Goal: Task Accomplishment & Management: Complete application form

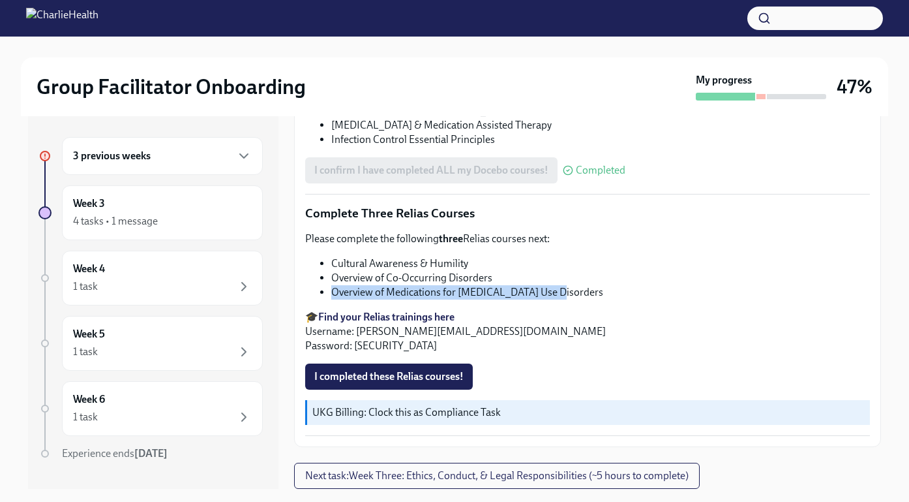
scroll to position [23, 0]
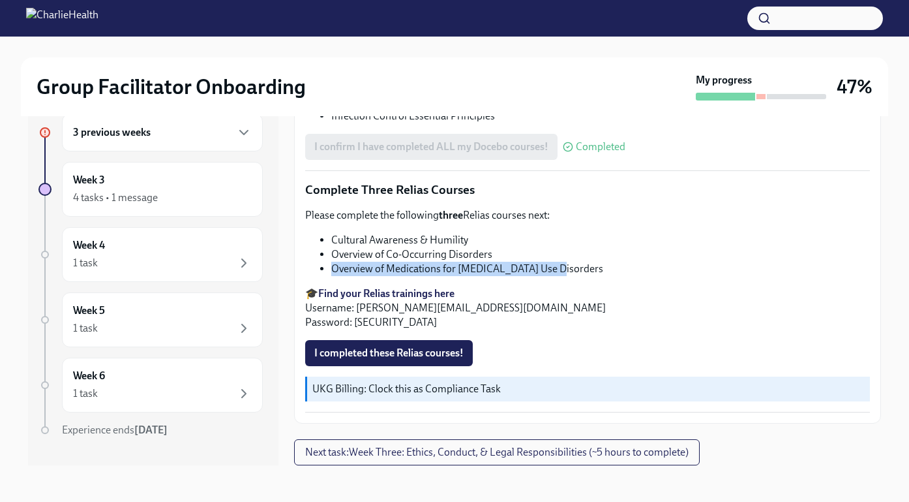
click at [482, 262] on li "Overview of Medications for [MEDICAL_DATA] Use Disorders" at bounding box center [600, 269] width 539 height 14
click at [406, 350] on span "I completed these Relias courses!" at bounding box center [388, 352] width 149 height 13
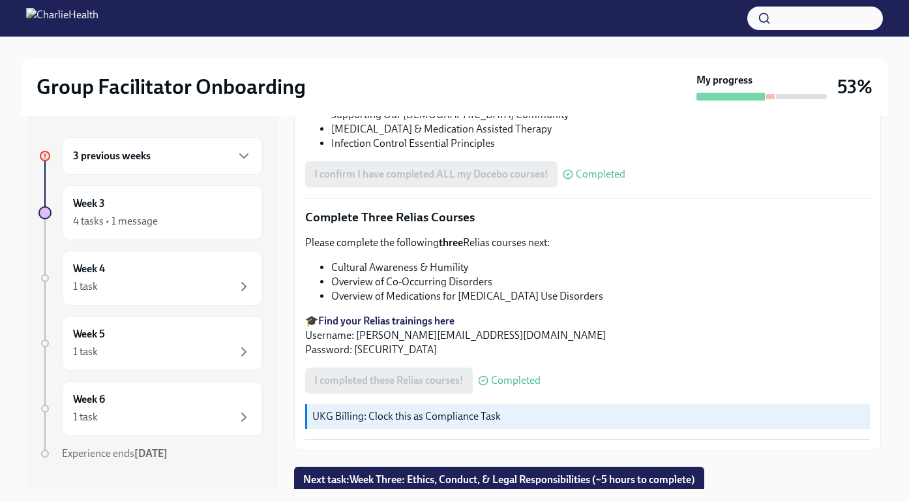
scroll to position [1046, 0]
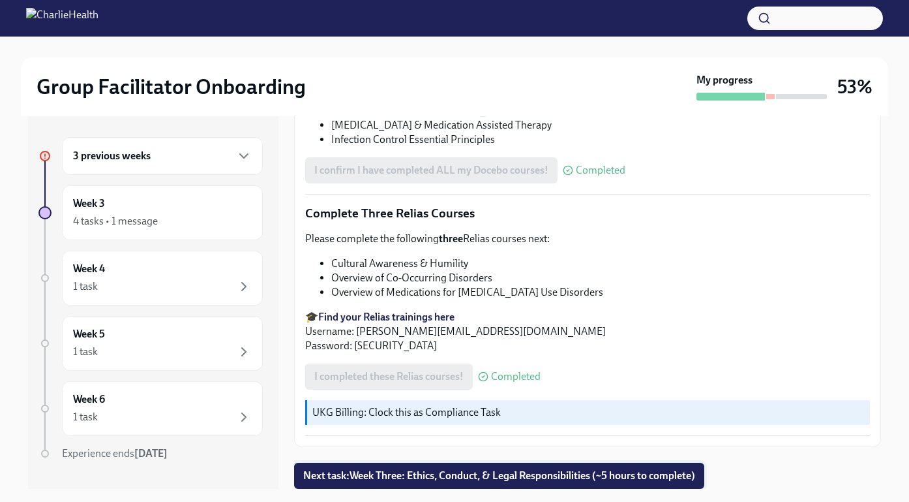
click at [470, 472] on span "Next task : Week Three: Ethics, Conduct, & Legal Responsibilities (~5 hours to …" at bounding box center [499, 475] width 392 height 13
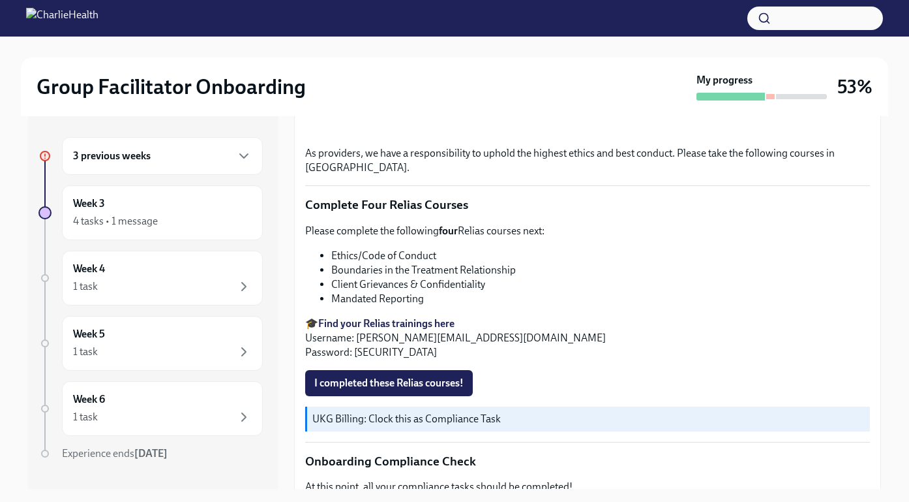
scroll to position [554, 0]
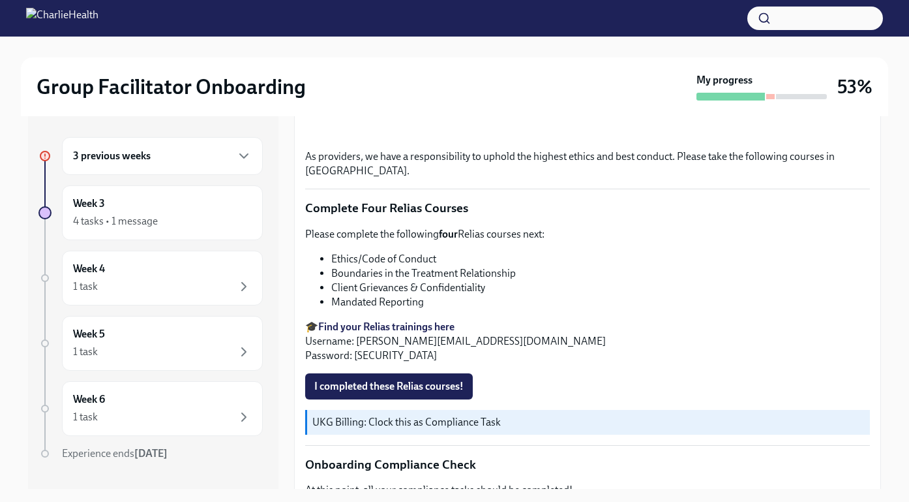
click at [798, 22] on button "button" at bounding box center [815, 18] width 136 height 23
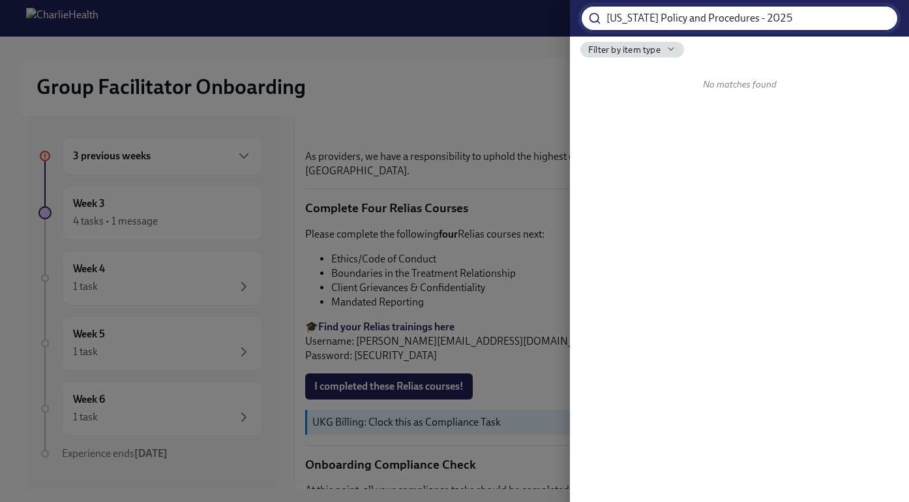
drag, startPoint x: 730, startPoint y: 21, endPoint x: 774, endPoint y: 20, distance: 43.7
click at [774, 21] on input "[US_STATE] Policy and Procedures - 2025" at bounding box center [753, 18] width 292 height 26
type input "[US_STATE] Policy and Procedures"
click at [875, 20] on input "[US_STATE] Policy and Procedures" at bounding box center [753, 18] width 292 height 26
click at [451, 78] on div at bounding box center [454, 251] width 909 height 502
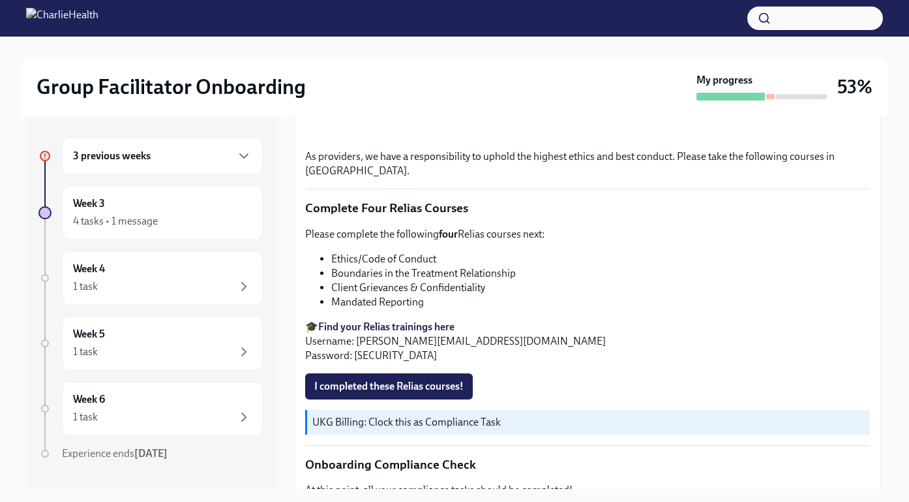
click at [224, 160] on div "3 previous weeks" at bounding box center [162, 156] width 179 height 16
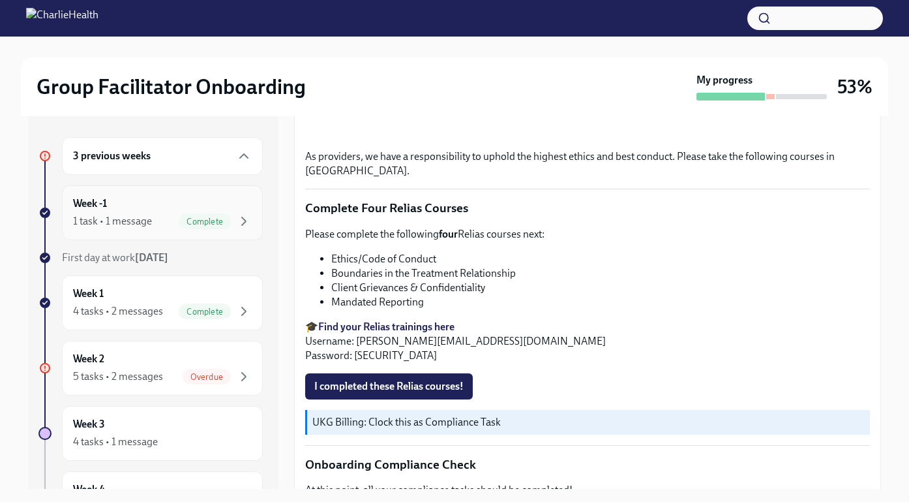
click at [140, 202] on div "Week -1 1 task • 1 message Complete" at bounding box center [162, 212] width 179 height 33
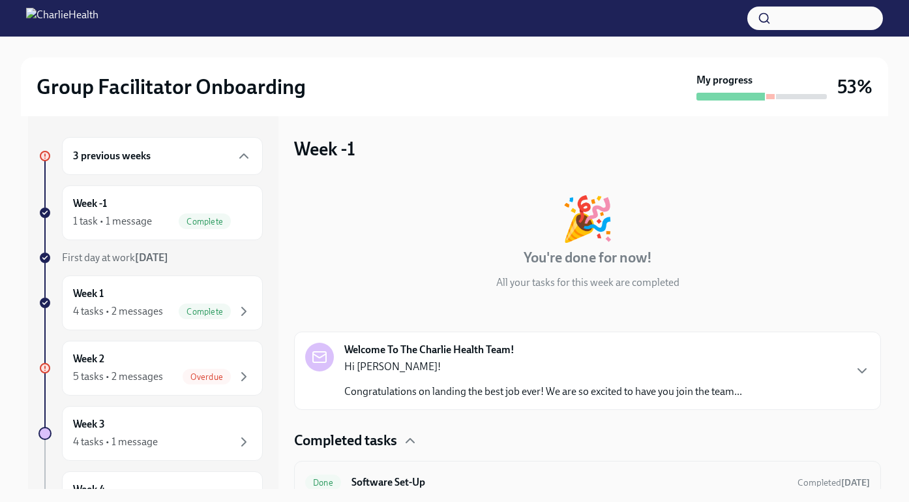
scroll to position [15, 0]
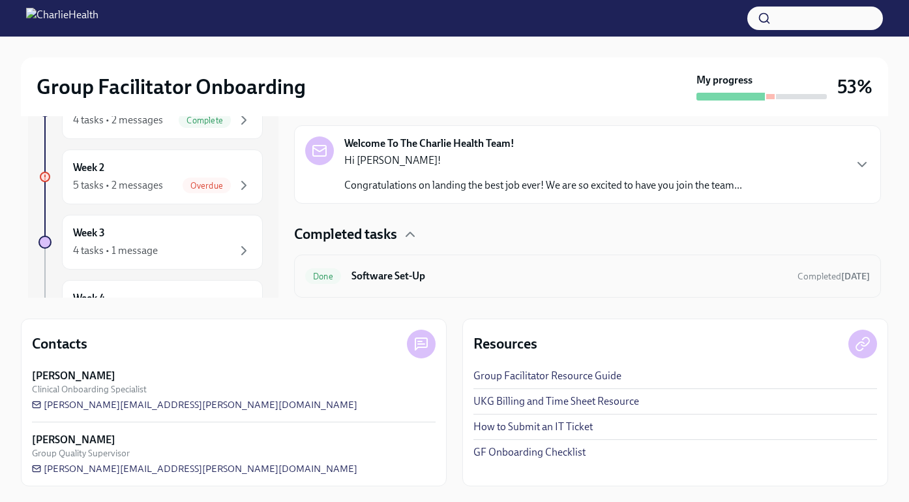
click at [422, 275] on h6 "Software Set-Up" at bounding box center [570, 276] width 436 height 14
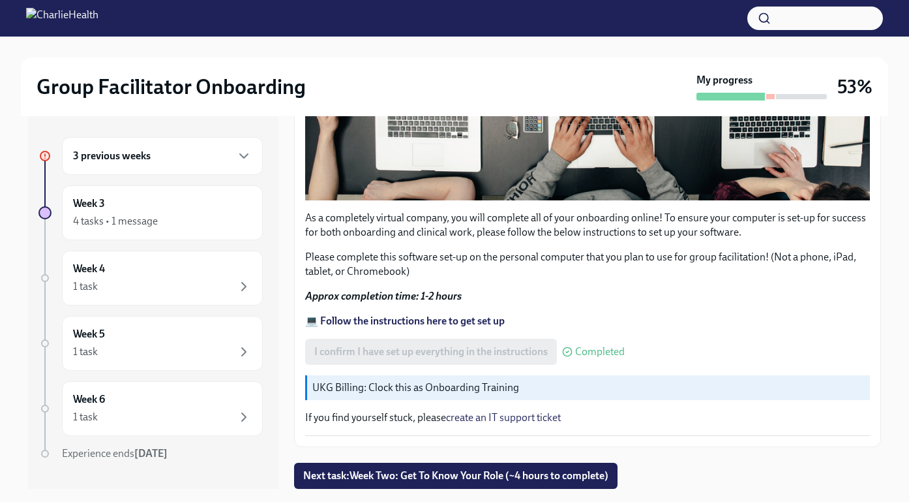
click at [169, 168] on div "3 previous weeks" at bounding box center [162, 156] width 201 height 38
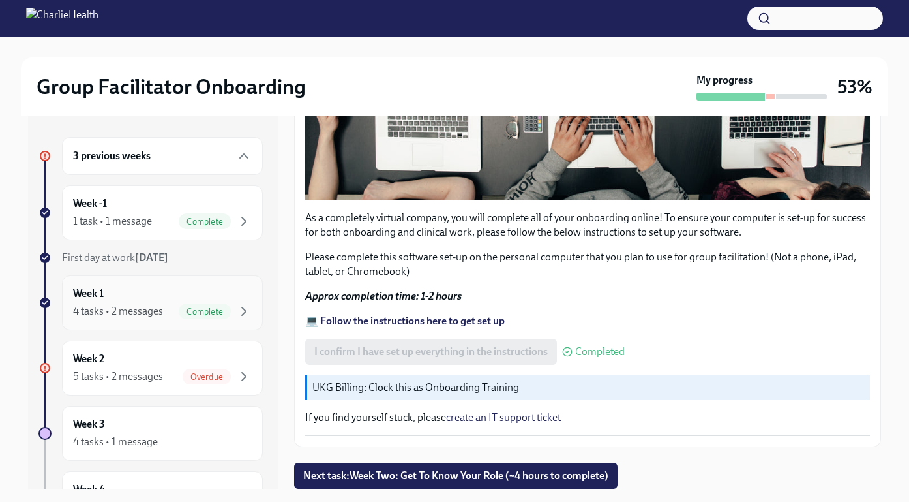
click at [148, 292] on div "Week 1 4 tasks • 2 messages Complete" at bounding box center [162, 302] width 179 height 33
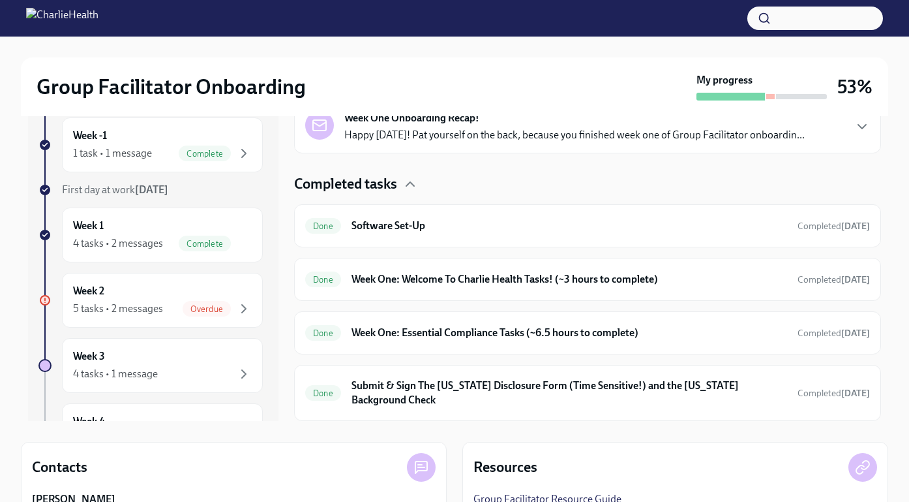
scroll to position [75, 0]
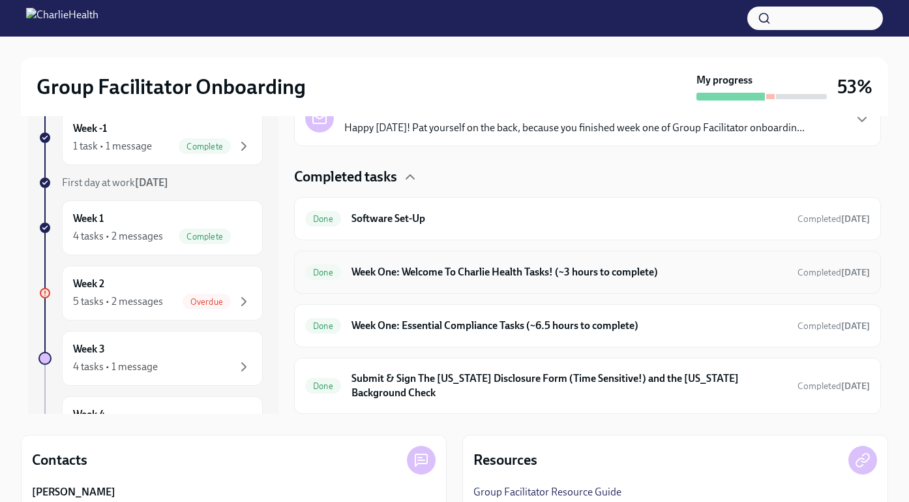
click at [463, 271] on h6 "Week One: Welcome To Charlie Health Tasks! (~3 hours to complete)" at bounding box center [570, 272] width 436 height 14
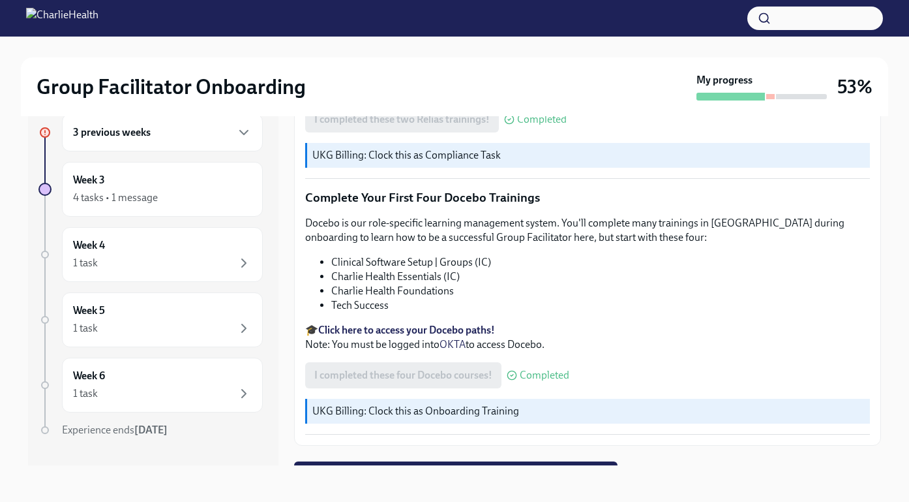
scroll to position [1805, 0]
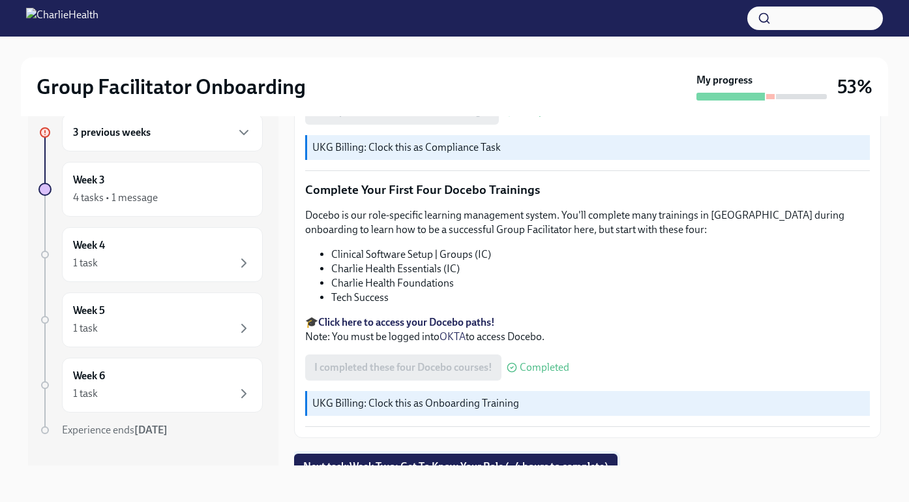
click at [410, 460] on span "Next task : Week Two: Get To Know Your Role (~4 hours to complete)" at bounding box center [455, 466] width 305 height 13
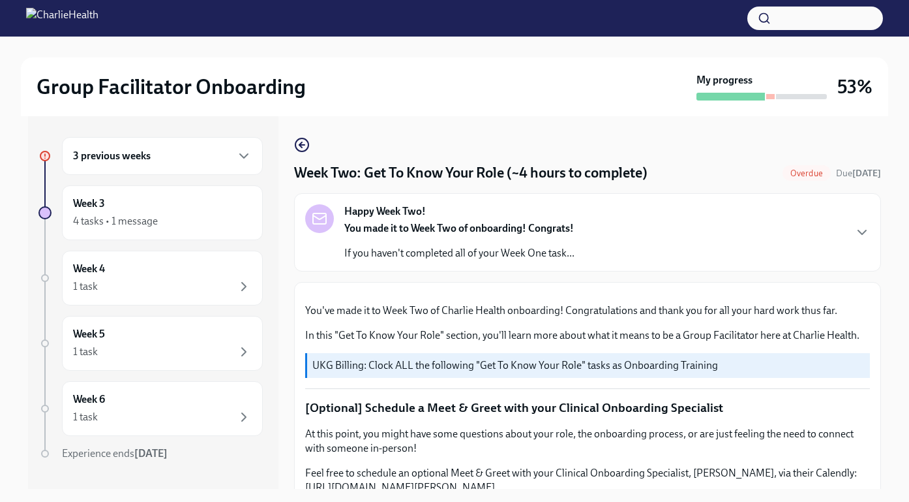
click at [230, 157] on div "3 previous weeks" at bounding box center [162, 156] width 179 height 16
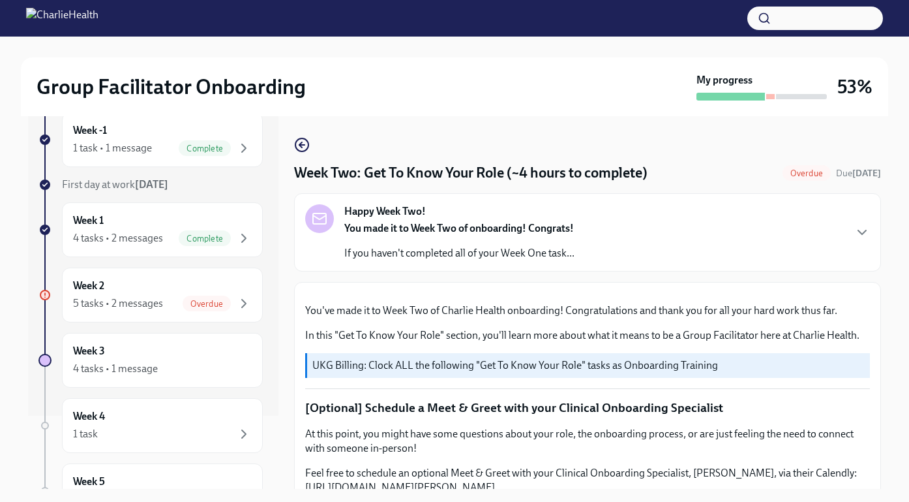
scroll to position [76, 0]
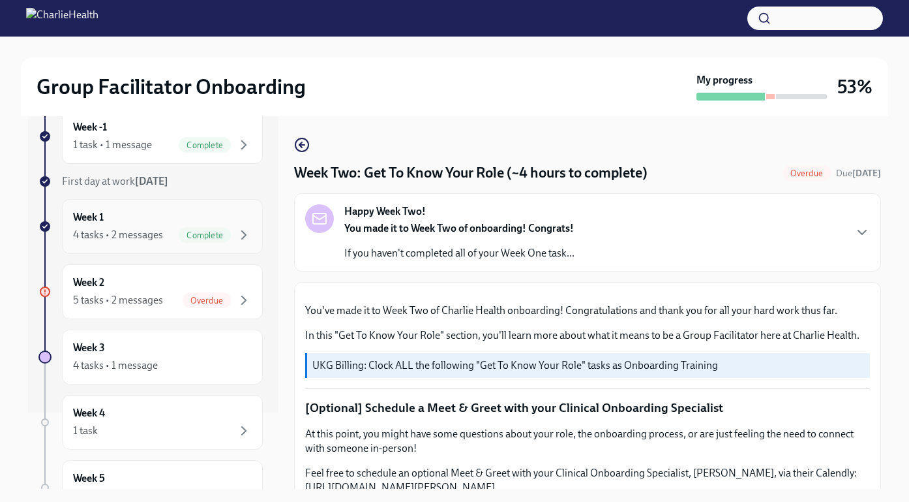
click at [123, 236] on div "4 tasks • 2 messages" at bounding box center [118, 235] width 90 height 14
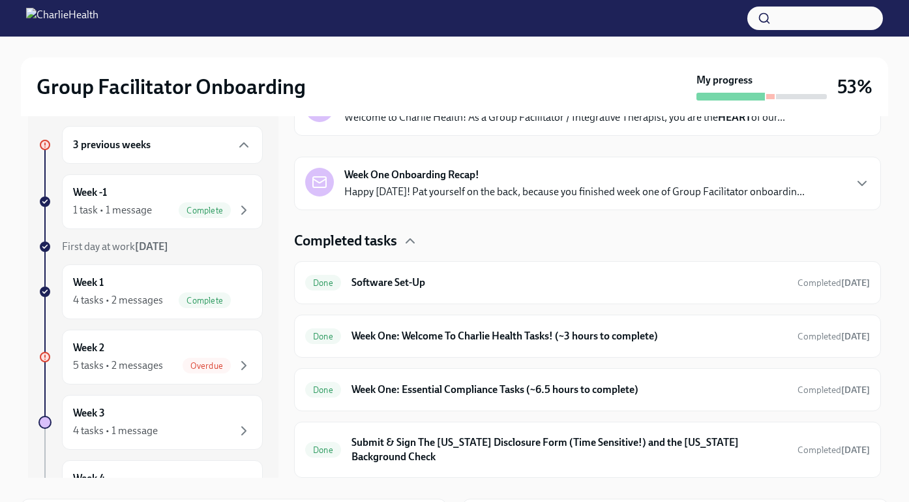
scroll to position [14, 0]
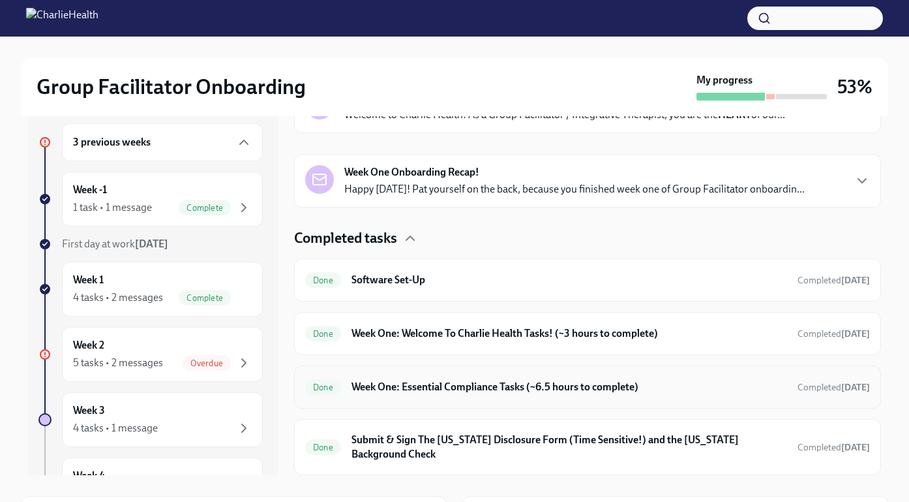
click at [432, 390] on h6 "Week One: Essential Compliance Tasks (~6.5 hours to complete)" at bounding box center [570, 387] width 436 height 14
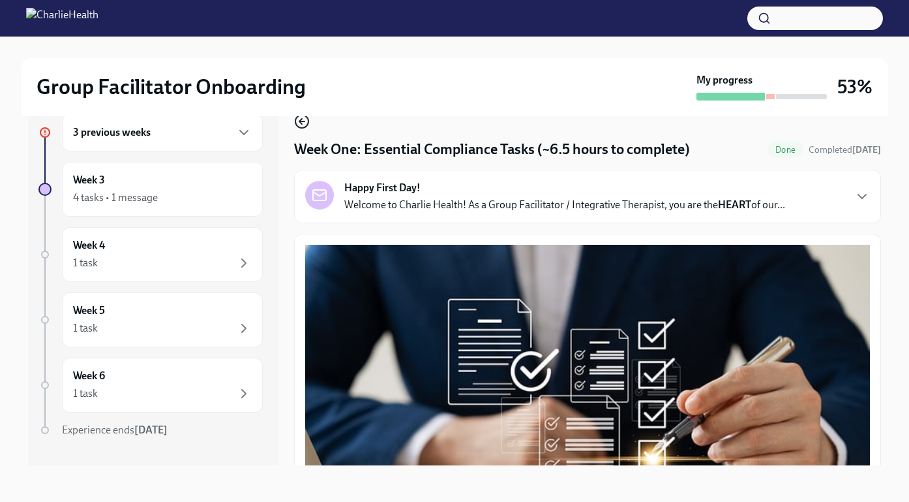
click at [298, 125] on icon "button" at bounding box center [302, 121] width 16 height 16
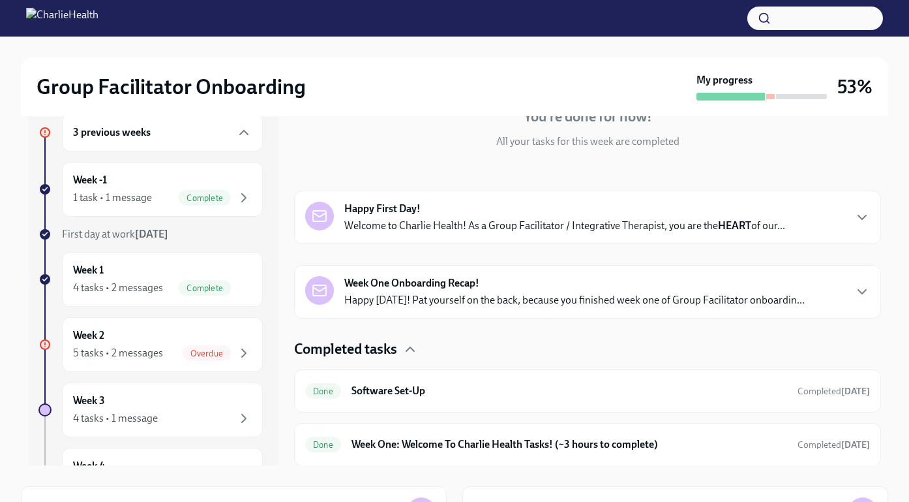
scroll to position [238, 0]
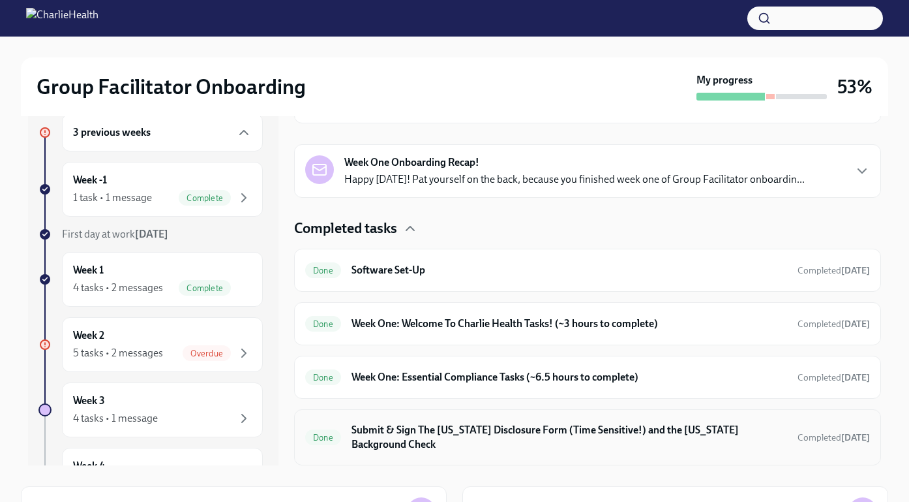
click at [504, 445] on h6 "Submit & Sign The [US_STATE] Disclosure Form (Time Sensitive!) and the [US_STAT…" at bounding box center [570, 437] width 436 height 29
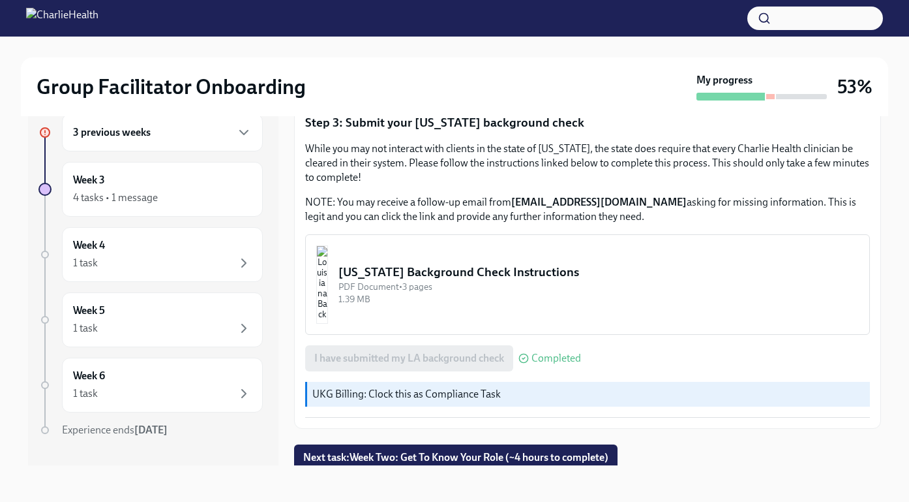
scroll to position [393, 0]
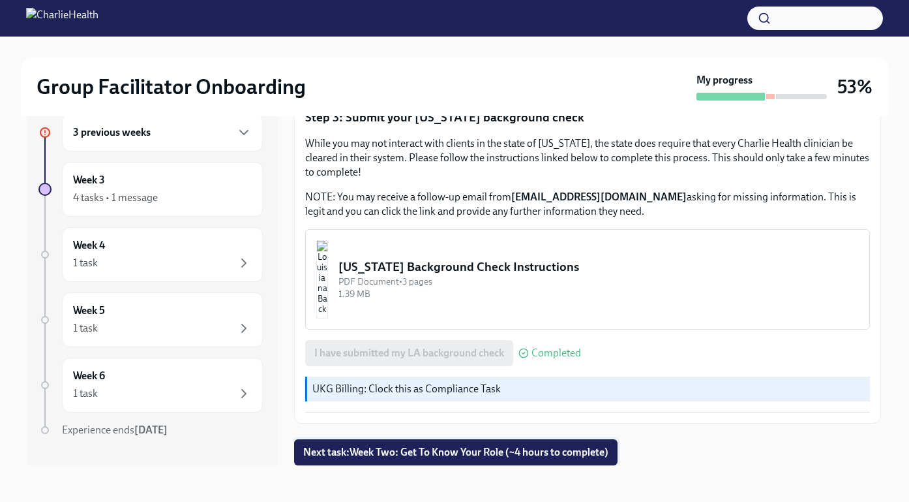
click at [485, 447] on span "Next task : Week Two: Get To Know Your Role (~4 hours to complete)" at bounding box center [455, 451] width 305 height 13
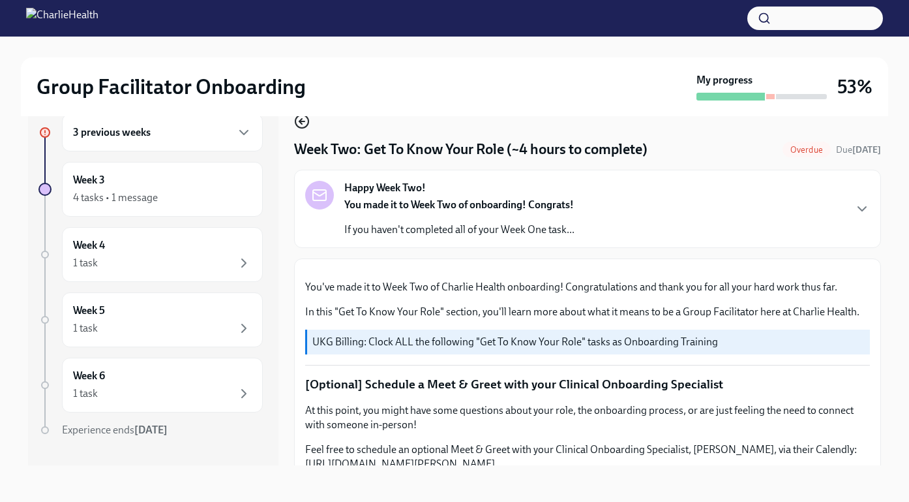
click at [303, 121] on icon "button" at bounding box center [301, 121] width 5 height 0
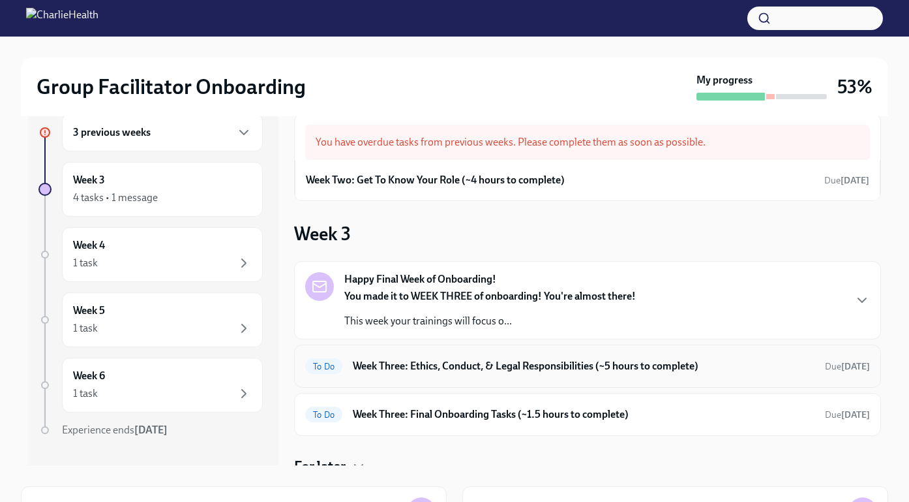
click at [513, 363] on h6 "Week Three: Ethics, Conduct, & Legal Responsibilities (~5 hours to complete)" at bounding box center [584, 366] width 462 height 14
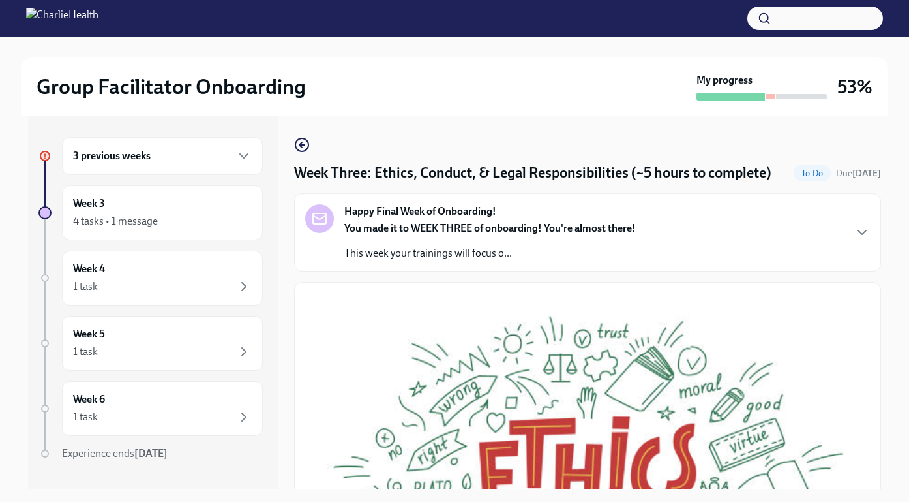
click at [232, 160] on div "3 previous weeks" at bounding box center [162, 156] width 179 height 16
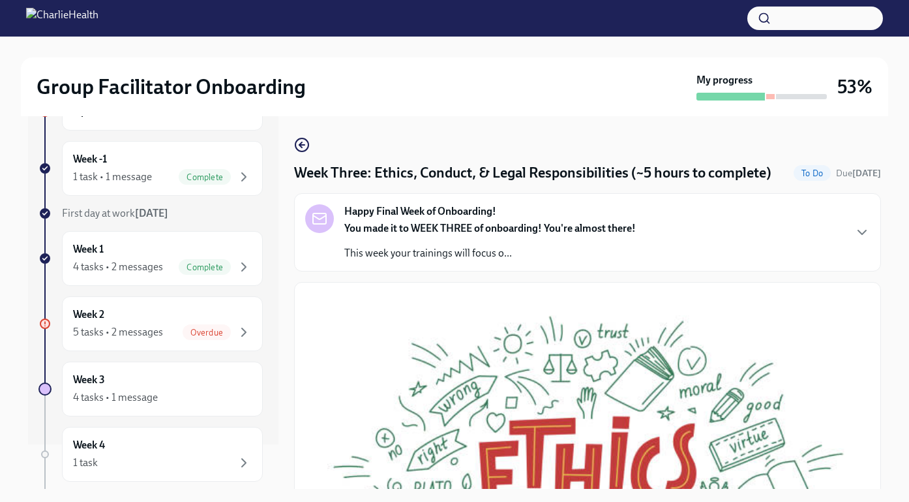
scroll to position [57, 0]
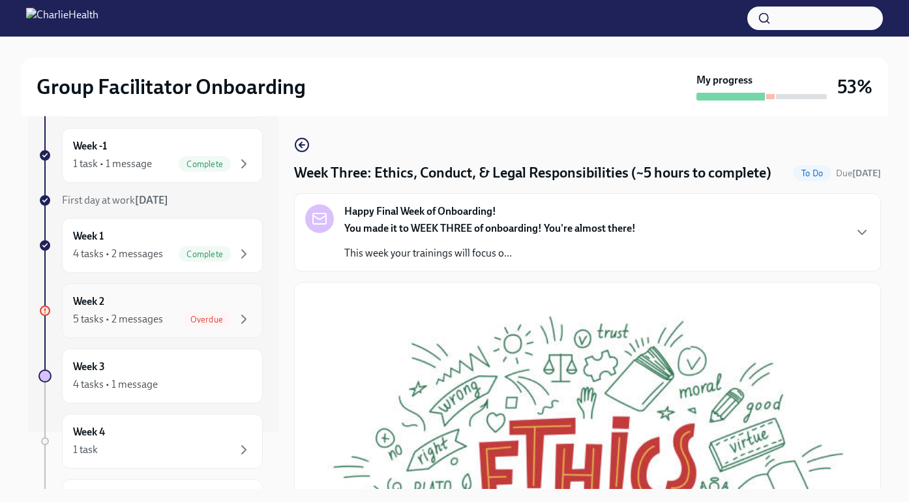
click at [162, 308] on div "Week 2 5 tasks • 2 messages Overdue" at bounding box center [162, 310] width 179 height 33
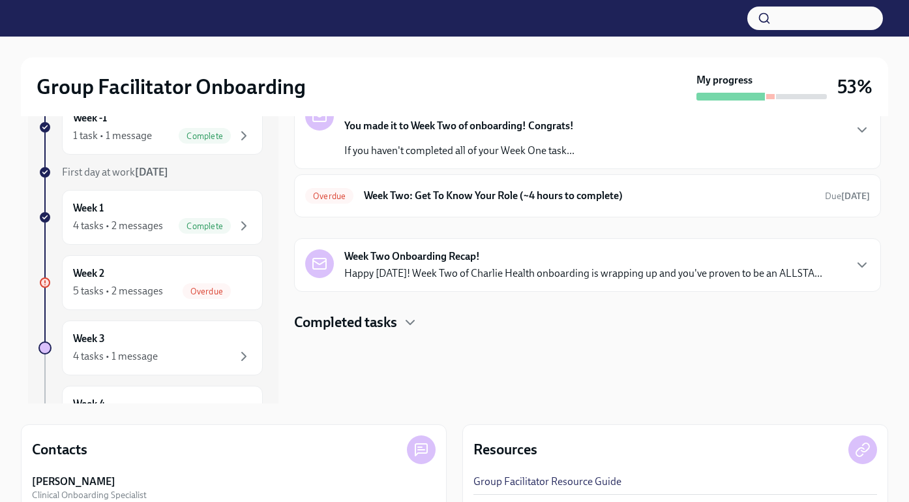
scroll to position [130, 0]
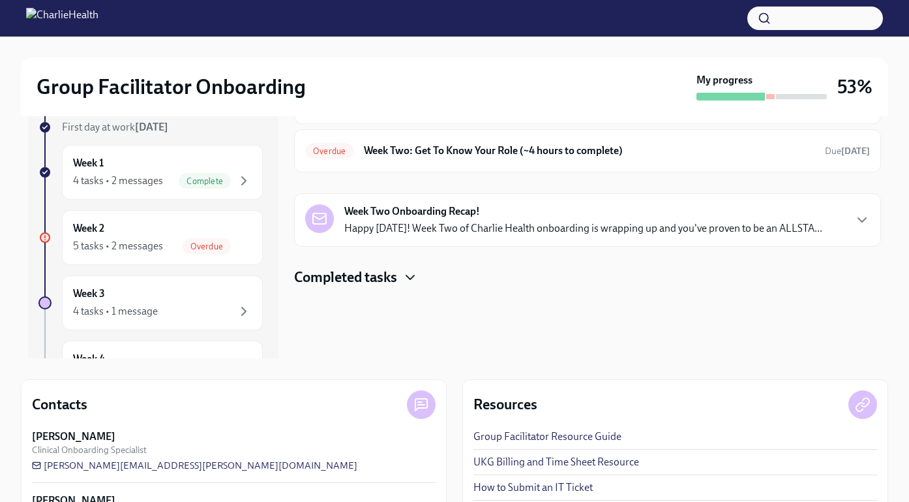
click at [409, 269] on icon "button" at bounding box center [410, 277] width 16 height 16
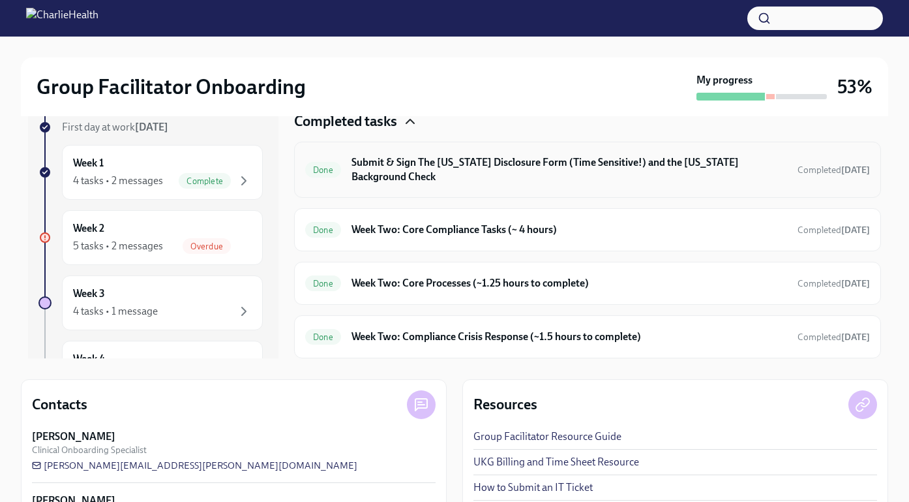
scroll to position [155, 0]
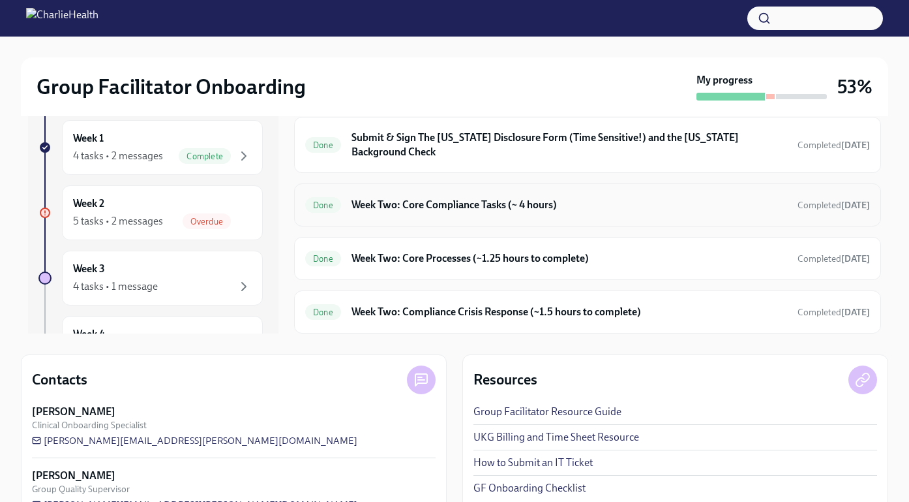
click at [517, 208] on h6 "Week Two: Core Compliance Tasks (~ 4 hours)" at bounding box center [570, 205] width 436 height 14
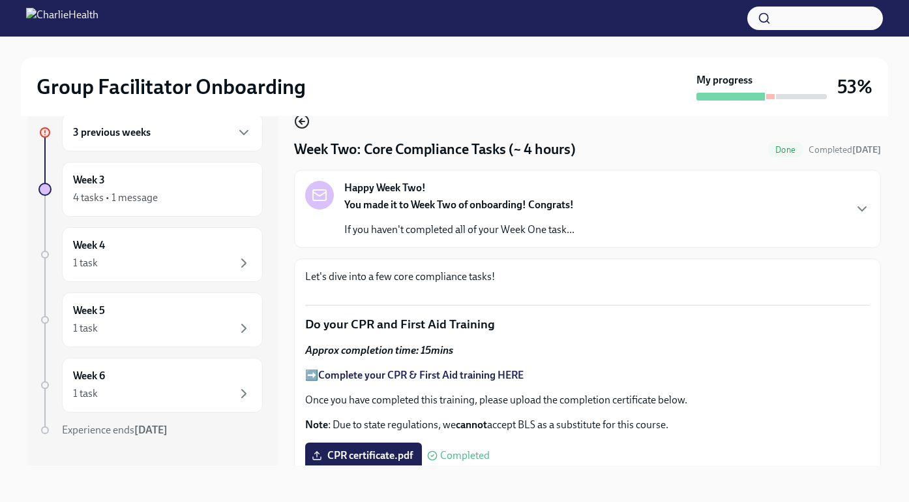
click at [305, 121] on icon "button" at bounding box center [302, 121] width 16 height 16
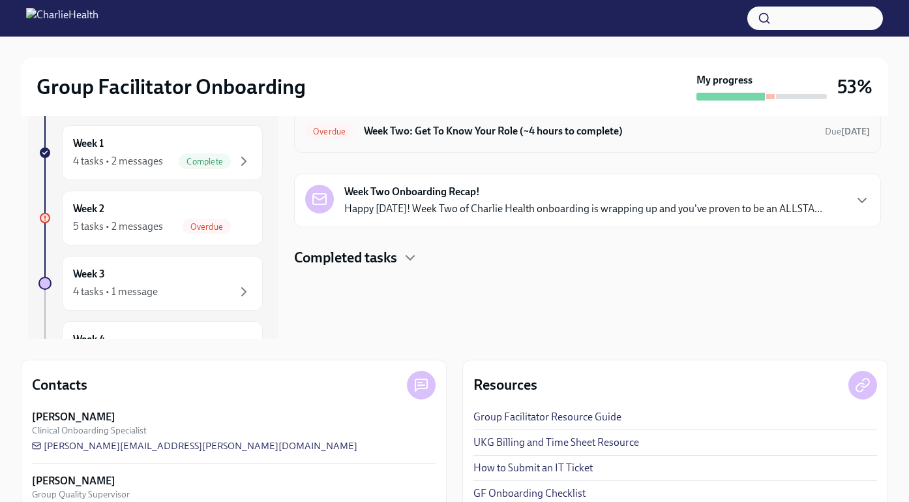
scroll to position [181, 0]
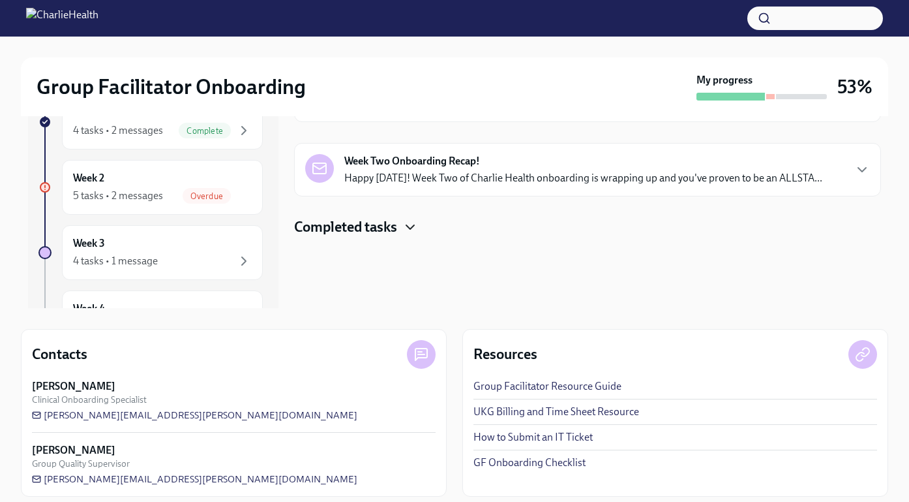
click at [413, 222] on icon "button" at bounding box center [410, 227] width 16 height 16
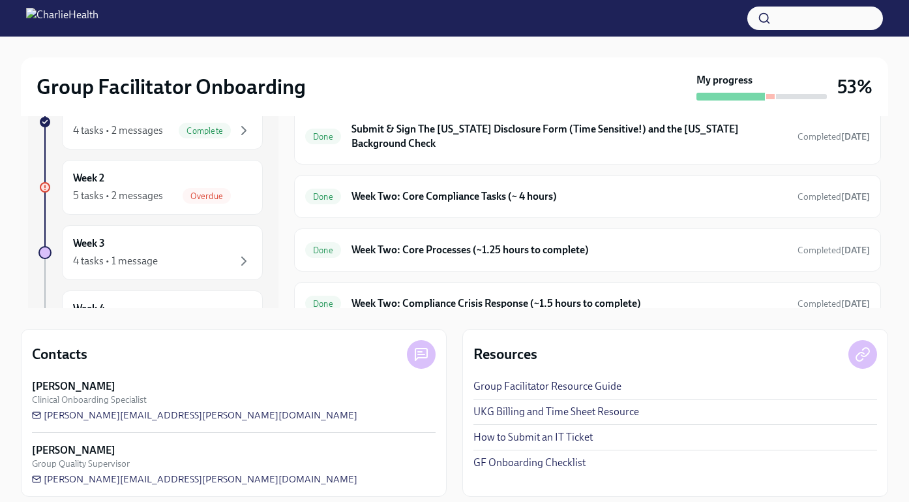
scroll to position [156, 0]
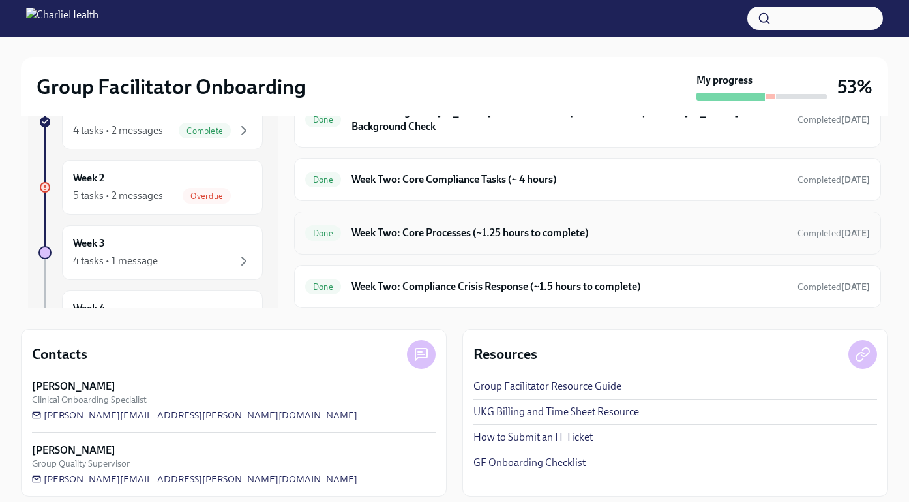
click at [416, 233] on h6 "Week Two: Core Processes (~1.25 hours to complete)" at bounding box center [570, 233] width 436 height 14
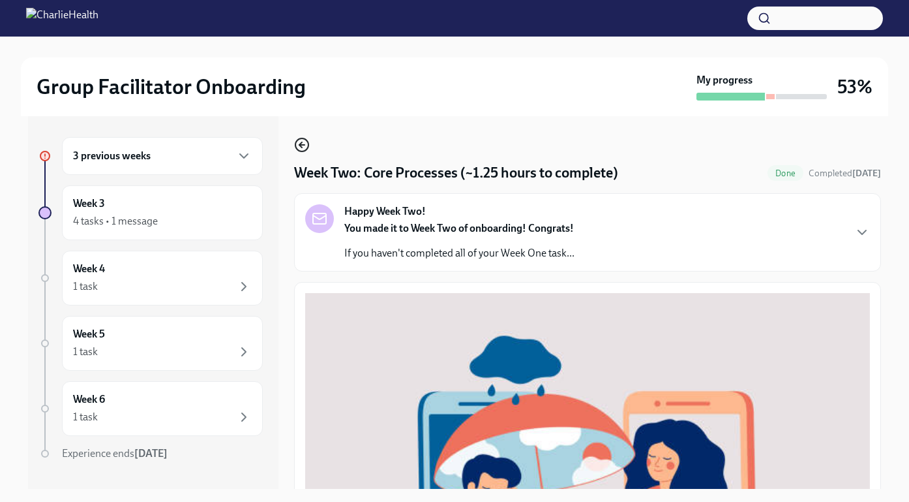
click at [301, 147] on icon "button" at bounding box center [300, 144] width 3 height 5
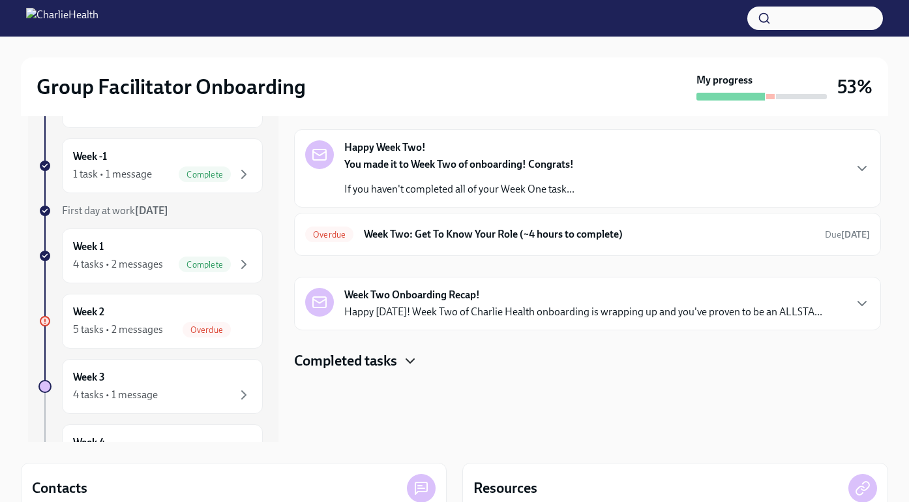
click at [408, 367] on icon "button" at bounding box center [410, 361] width 16 height 16
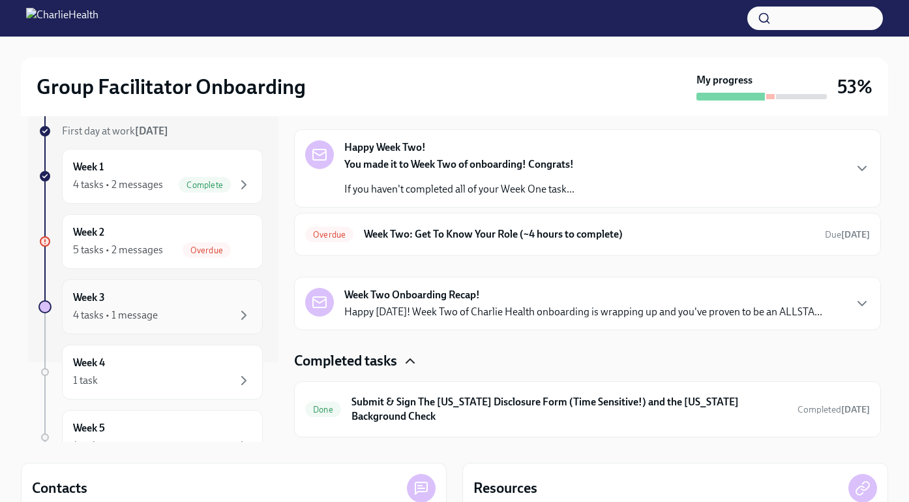
click at [188, 299] on div "Week 3 4 tasks • 1 message" at bounding box center [162, 306] width 179 height 33
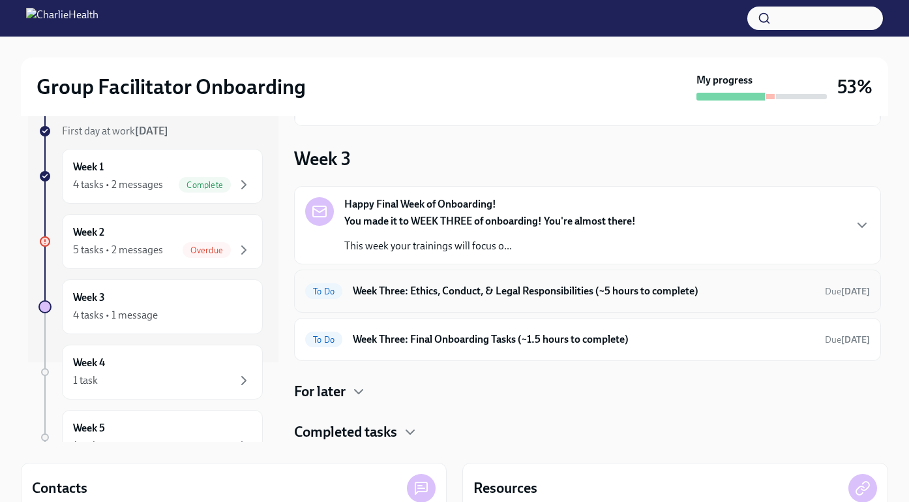
click at [577, 329] on div "To Do Week Three: Final Onboarding Tasks (~1.5 hours to complete) Due [DATE]" at bounding box center [587, 339] width 565 height 21
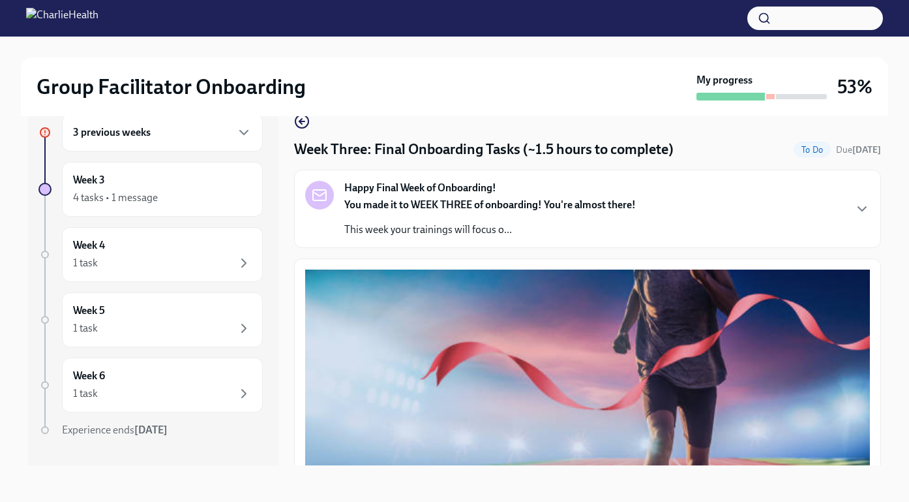
click at [303, 115] on div "Group Facilitator Onboarding My progress 53%" at bounding box center [454, 86] width 867 height 59
click at [301, 120] on icon "button" at bounding box center [300, 121] width 3 height 5
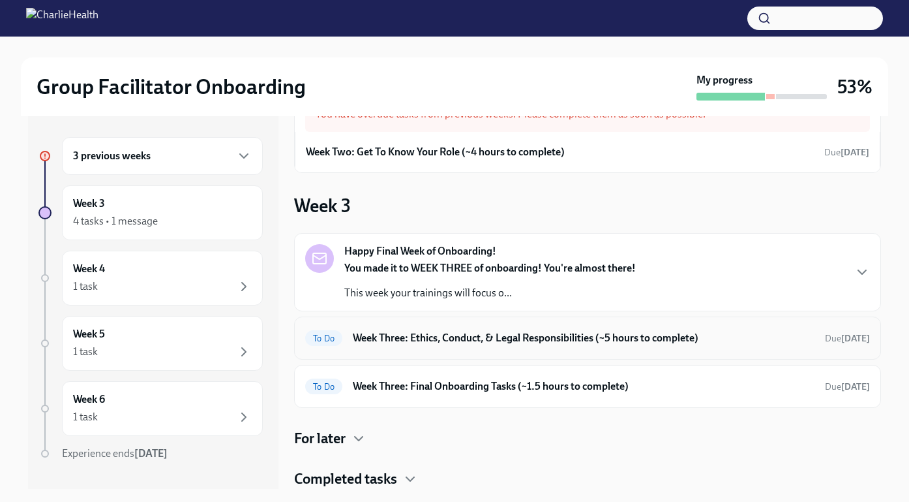
click at [456, 339] on h6 "Week Three: Ethics, Conduct, & Legal Responsibilities (~5 hours to complete)" at bounding box center [584, 338] width 462 height 14
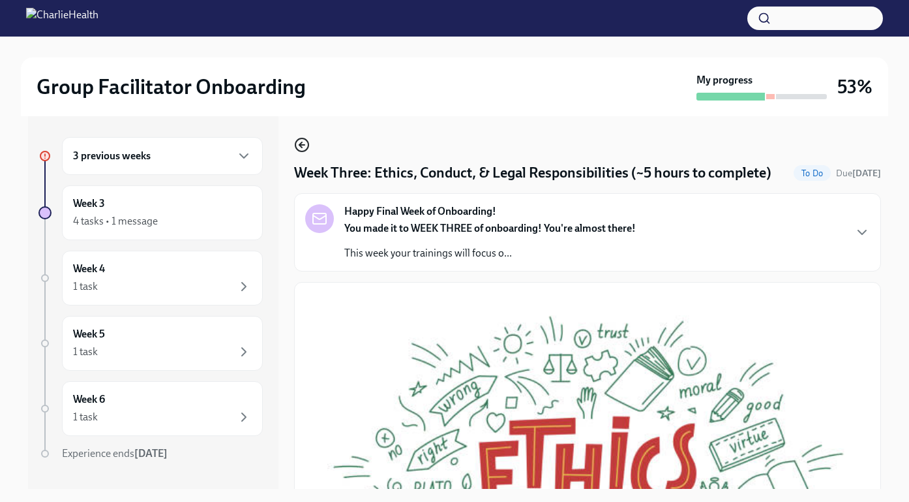
click at [301, 143] on icon "button" at bounding box center [302, 145] width 16 height 16
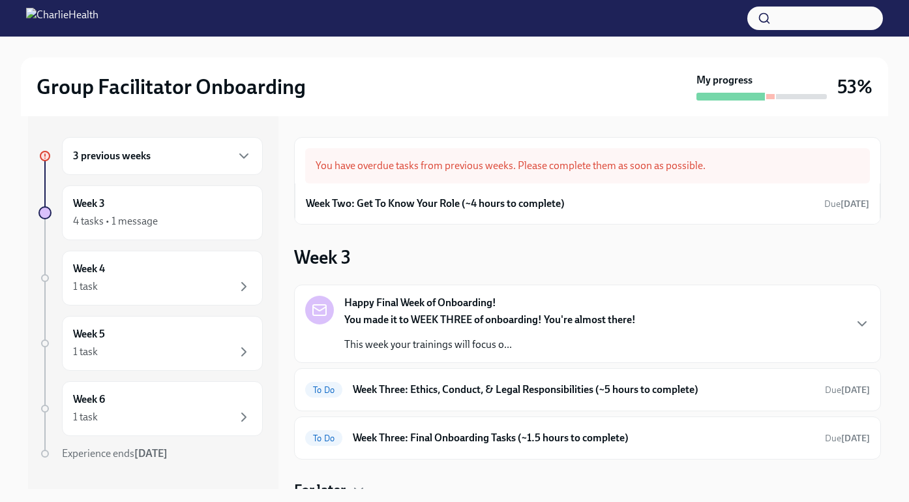
scroll to position [52, 0]
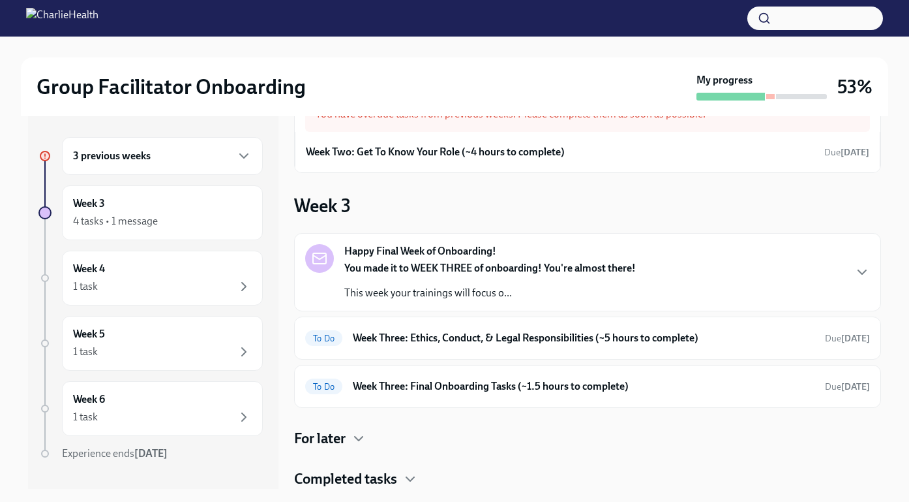
click at [396, 485] on h4 "Completed tasks" at bounding box center [345, 479] width 103 height 20
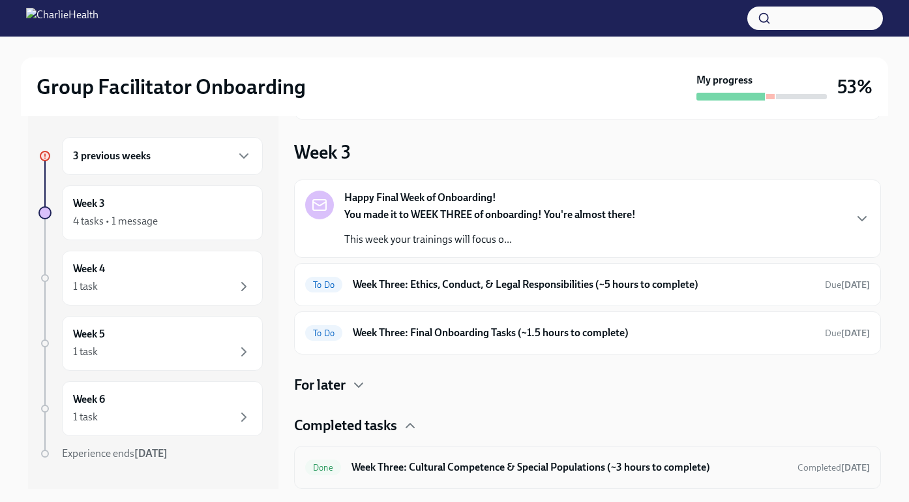
click at [431, 474] on div "Done Week Three: Cultural Competence & Special Populations (~3 hours to complet…" at bounding box center [587, 467] width 565 height 21
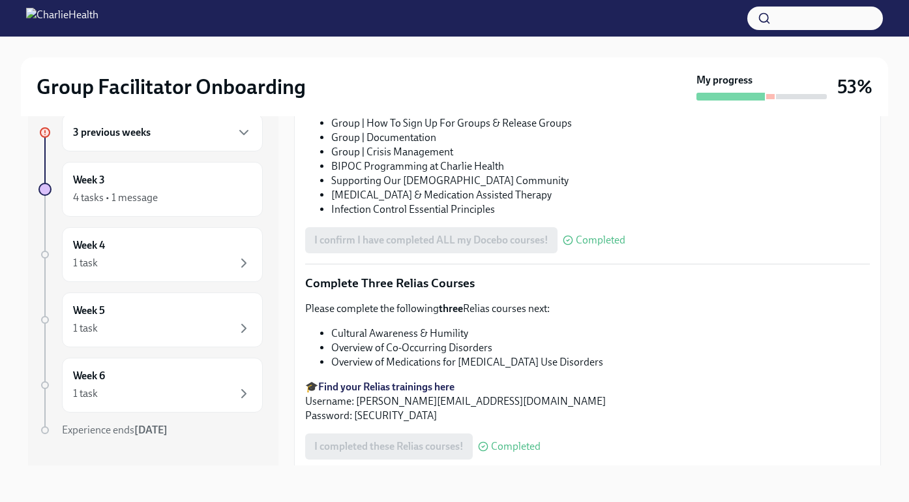
scroll to position [1046, 0]
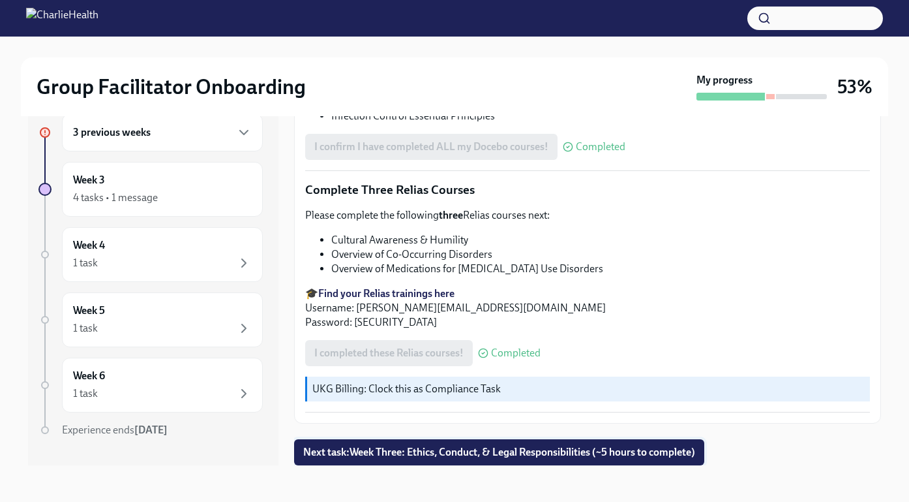
click at [396, 455] on span "Next task : Week Three: Ethics, Conduct, & Legal Responsibilities (~5 hours to …" at bounding box center [499, 451] width 392 height 13
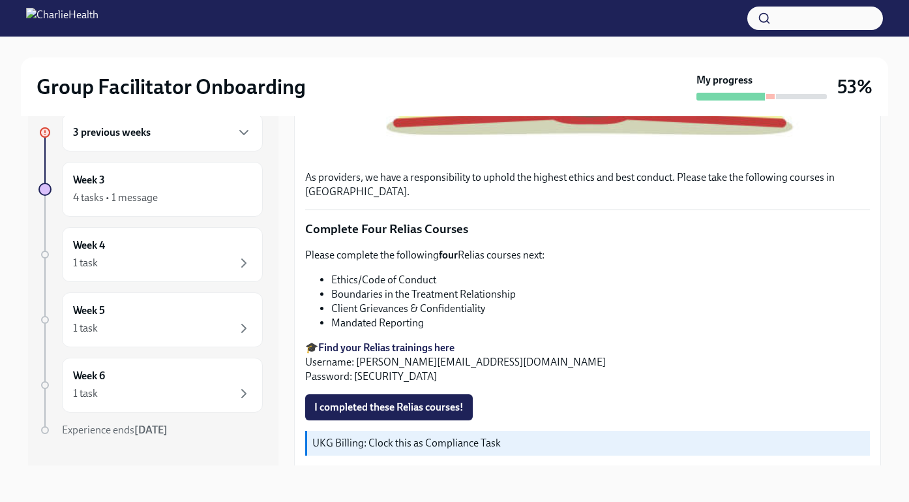
scroll to position [490, 0]
